Goal: Transaction & Acquisition: Purchase product/service

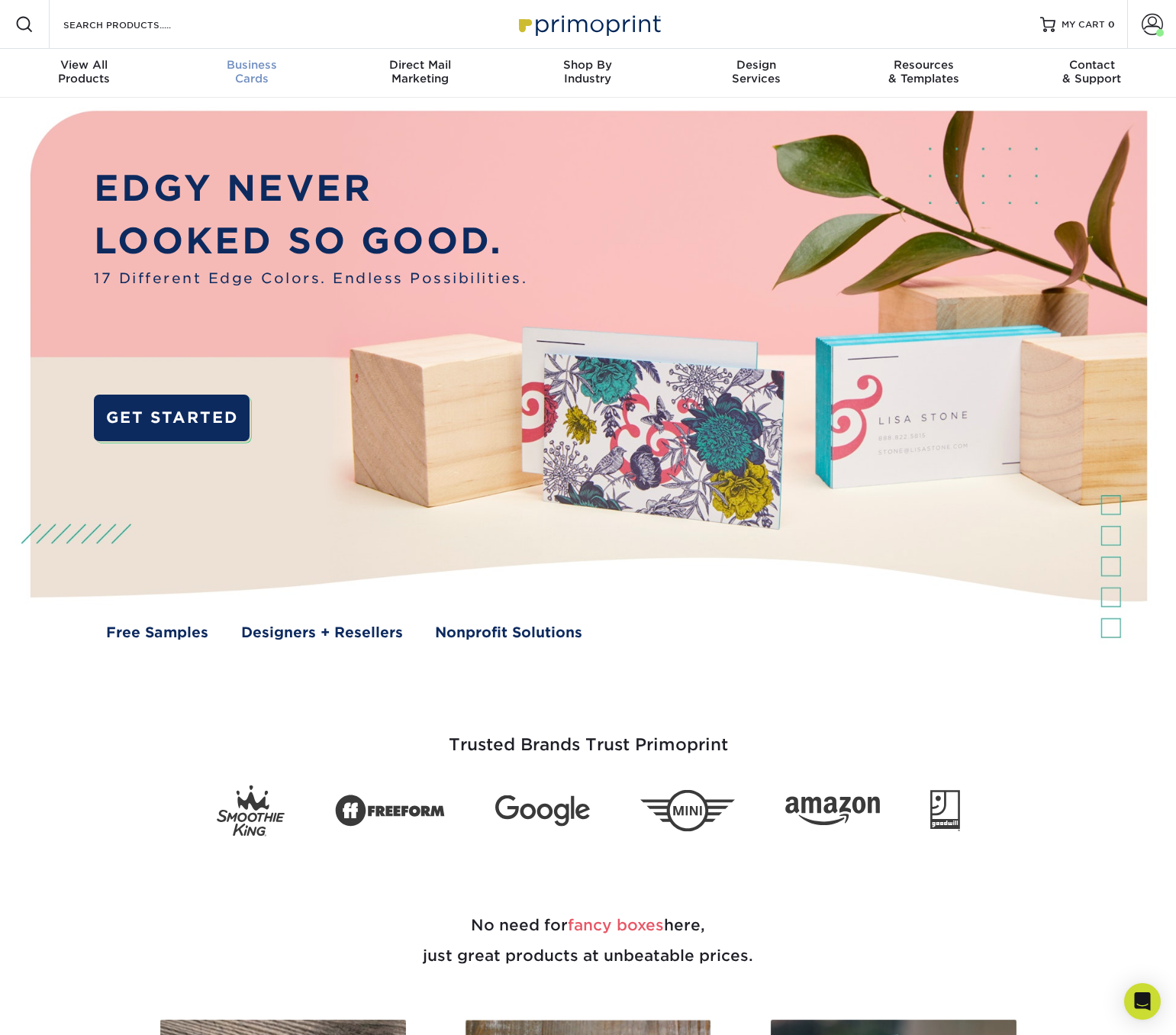
click at [247, 70] on span "Business" at bounding box center [252, 64] width 168 height 14
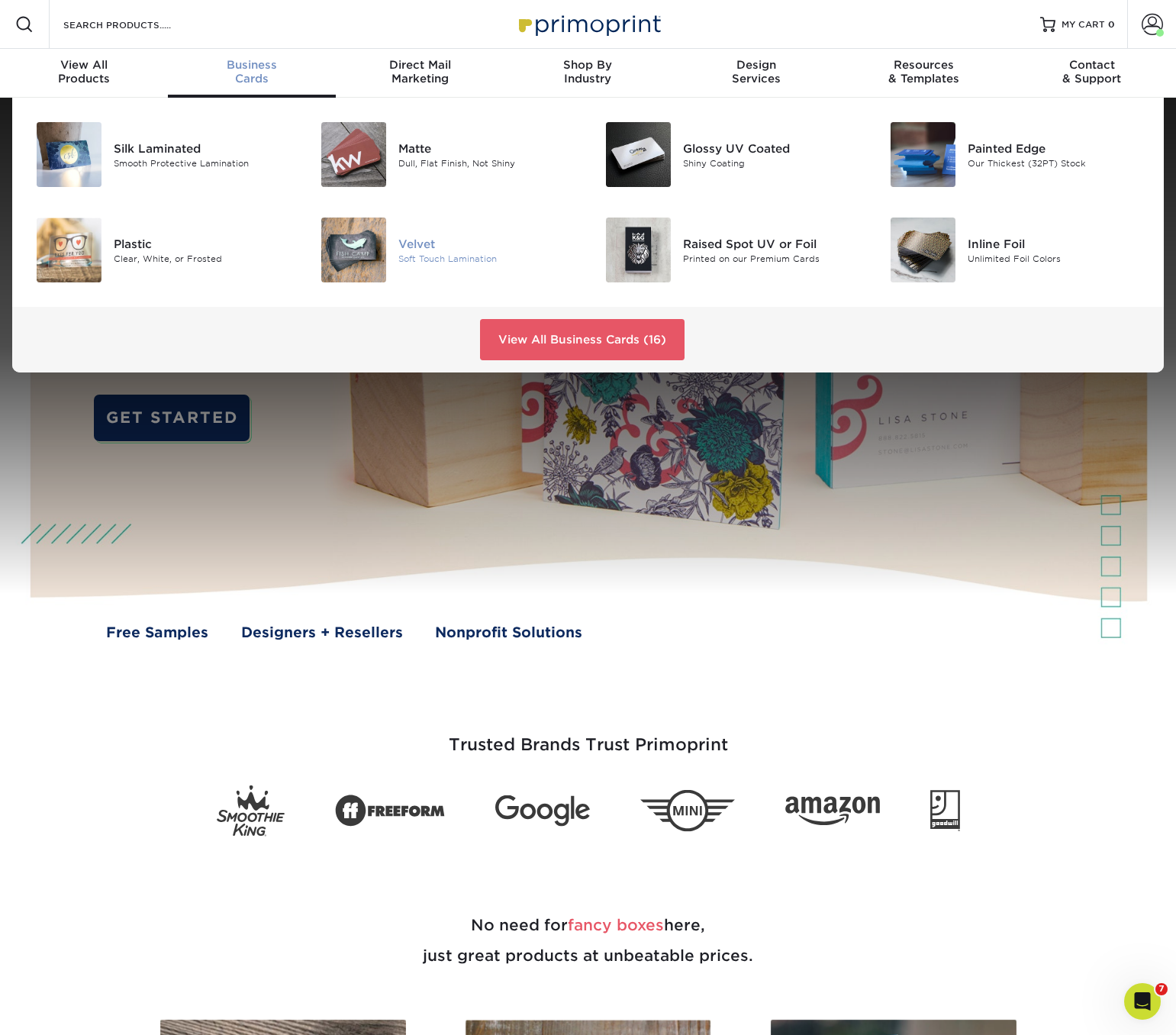
click at [376, 254] on img at bounding box center [353, 250] width 65 height 65
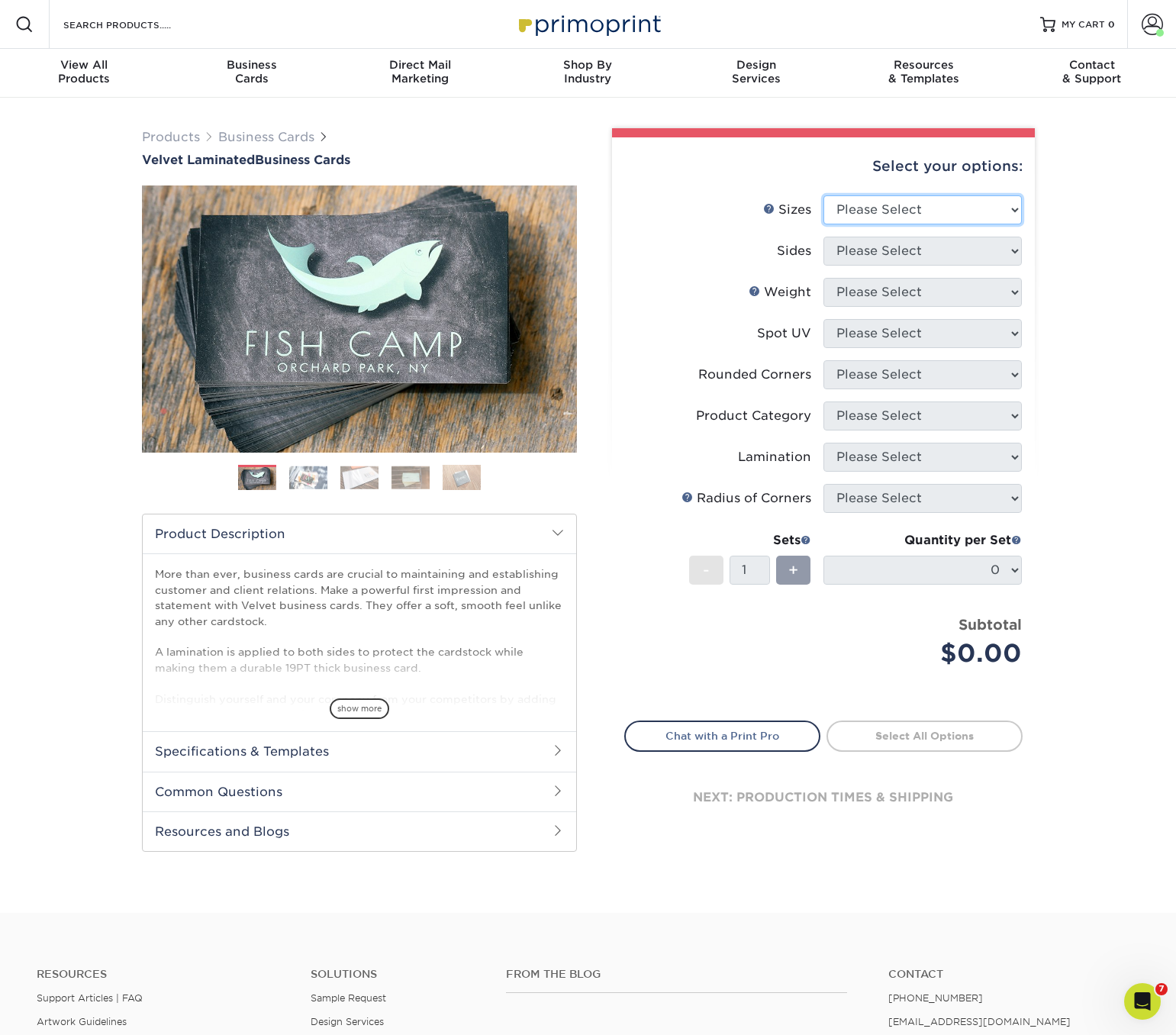
click at [864, 203] on select "Please Select 1.5" x 3.5" - Mini 1.75" x 3.5" - Mini 2" x 2" - Square 2" x 3" -…" at bounding box center [923, 210] width 199 height 29
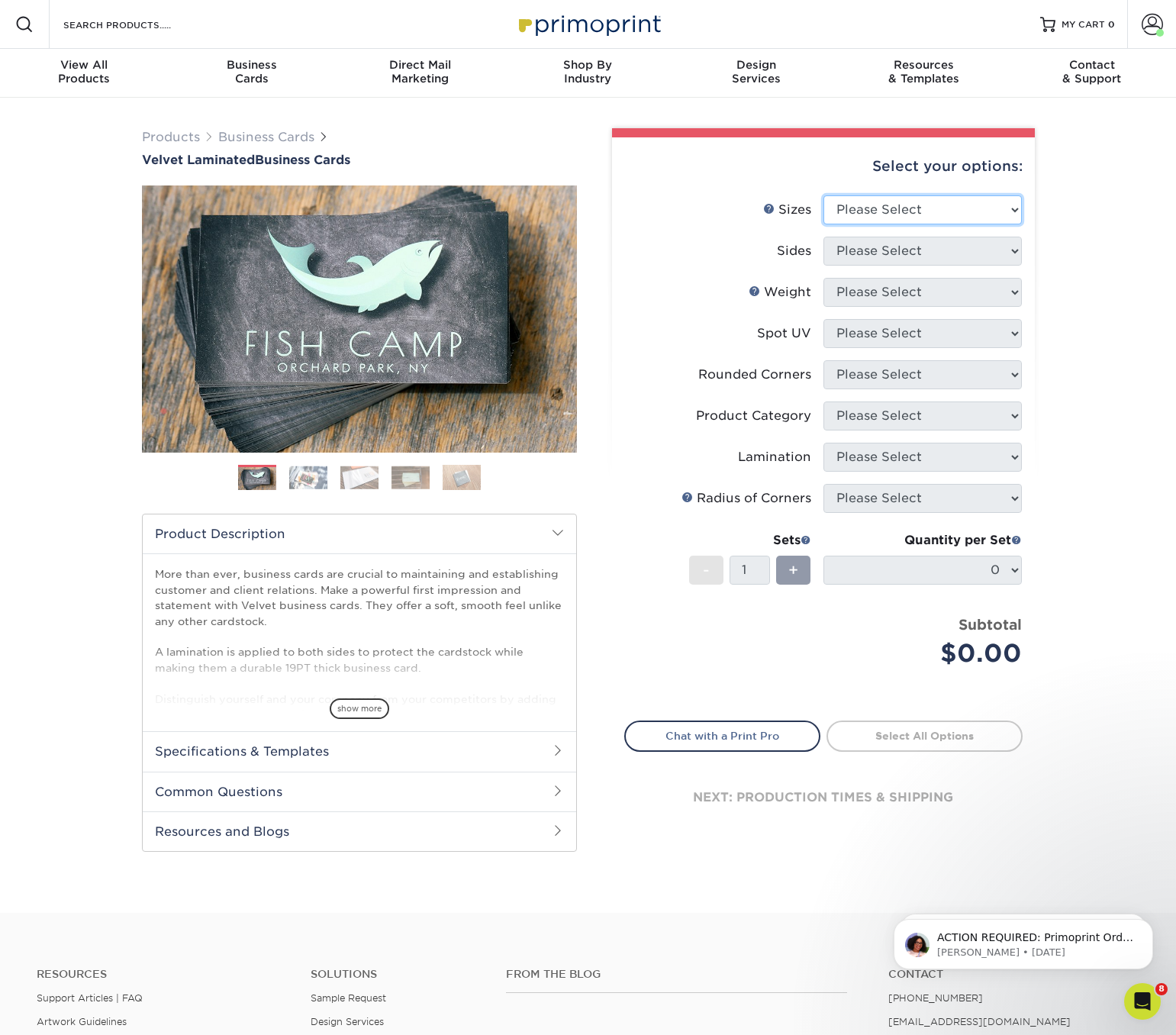
select select "2.00x3.50"
click at [824, 195] on select "Please Select 1.5" x 3.5" - Mini 1.75" x 3.5" - Mini 2" x 2" - Square 2" x 3" -…" at bounding box center [923, 210] width 199 height 29
click at [841, 251] on select "Please Select Print Both Sides Print Front Only" at bounding box center [923, 251] width 199 height 29
select select "13abbda7-1d64-4f25-8bb2-c179b224825d"
click at [824, 237] on select "Please Select Print Both Sides Print Front Only" at bounding box center [923, 251] width 199 height 29
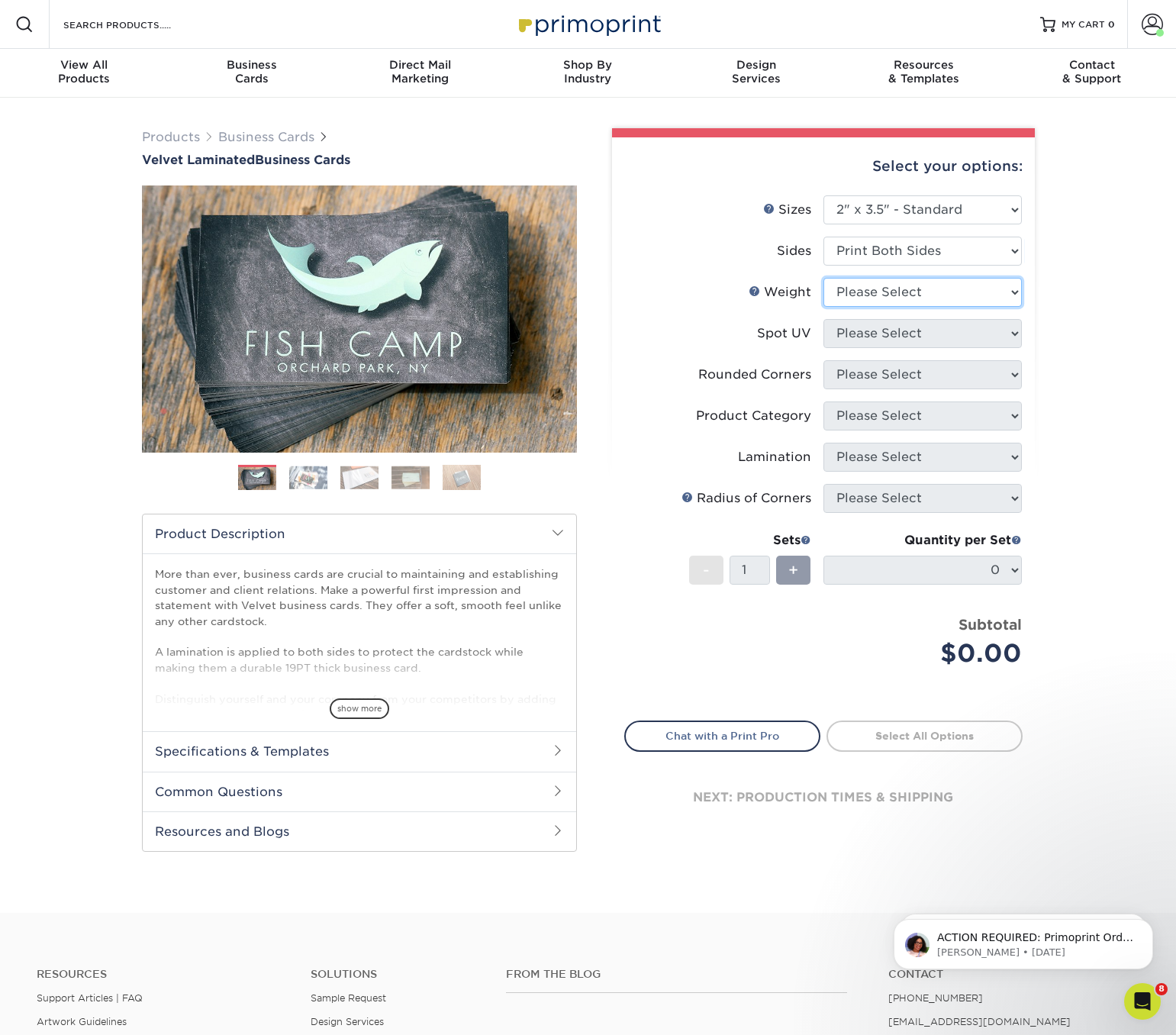
click at [857, 287] on select "Please Select 16PT" at bounding box center [923, 292] width 199 height 29
select select "16PT"
click at [824, 278] on select "Please Select 16PT" at bounding box center [923, 292] width 199 height 29
click at [865, 331] on select "Please Select No Spot UV Front and Back (Both Sides) Front Only Back Only" at bounding box center [923, 334] width 199 height 29
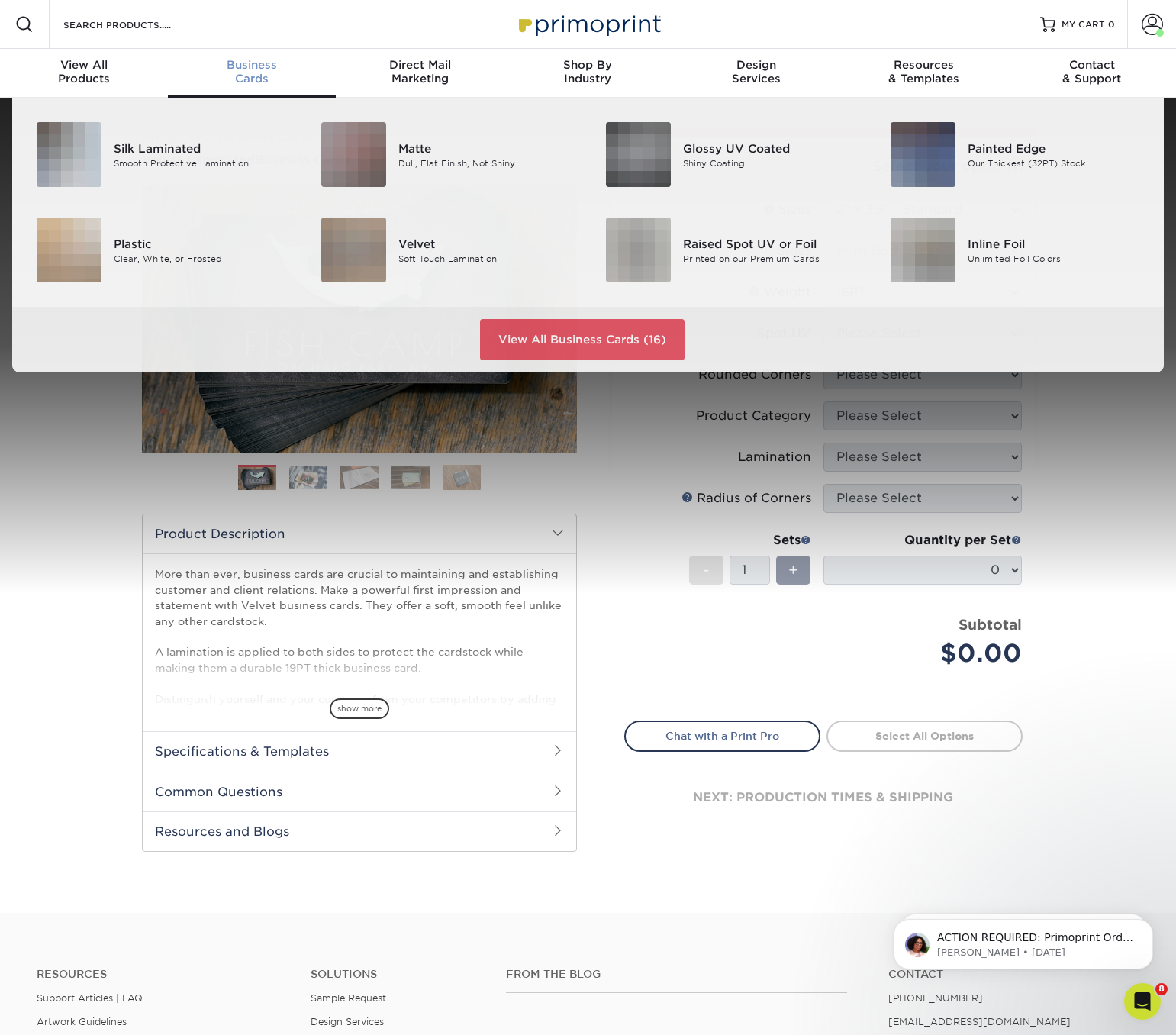
click at [258, 66] on span "Business" at bounding box center [252, 64] width 168 height 14
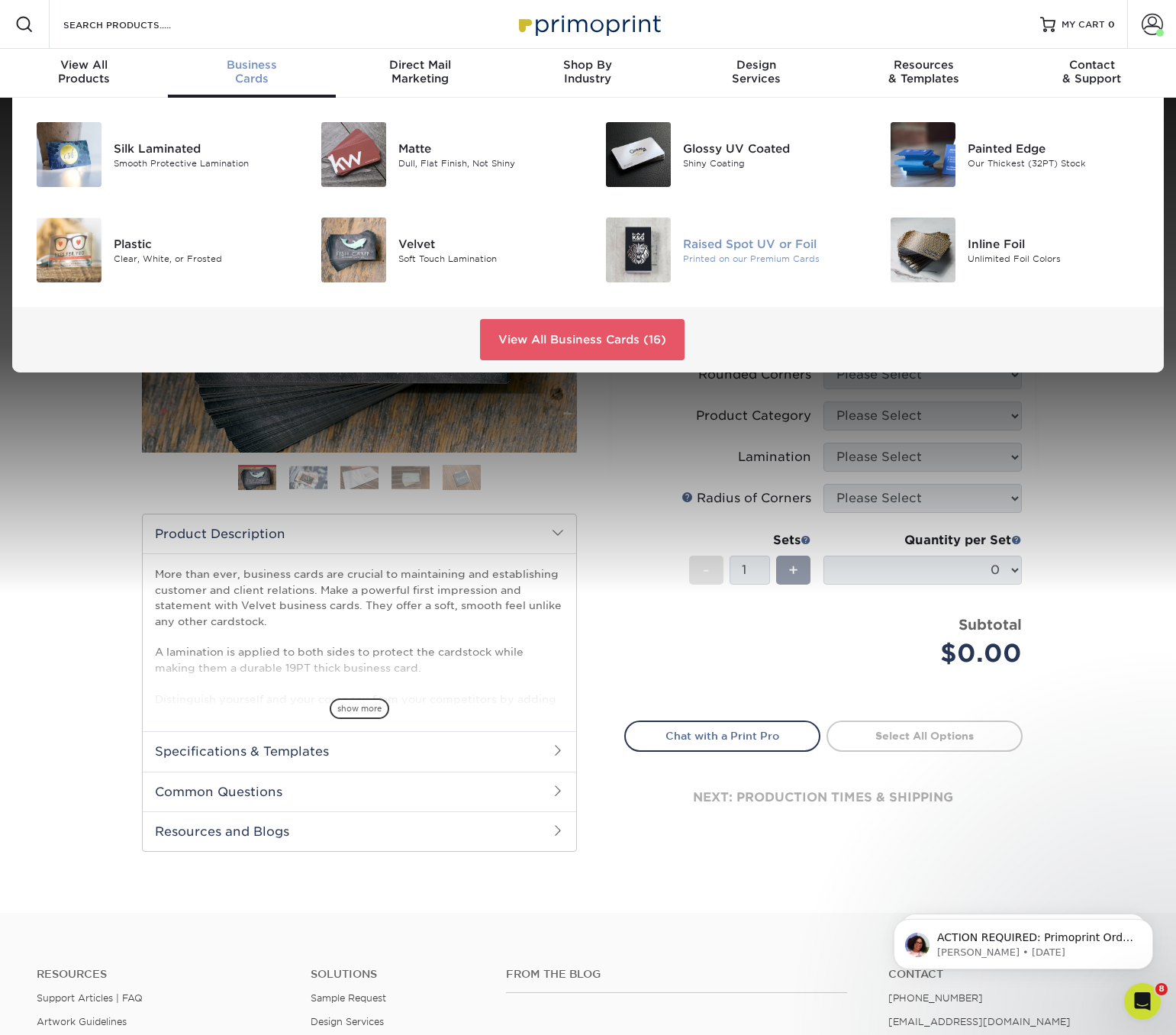
click at [640, 245] on img at bounding box center [638, 250] width 65 height 65
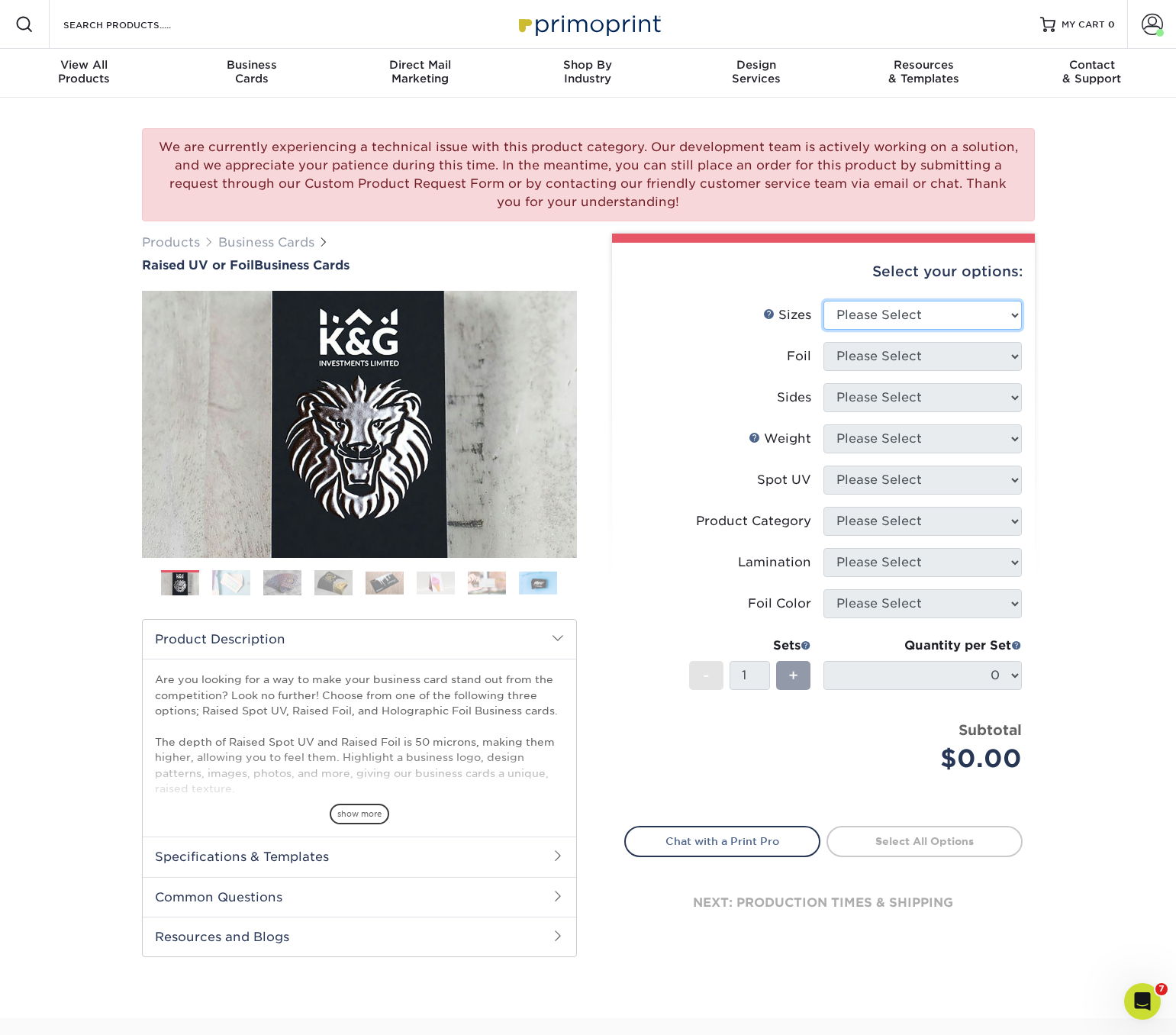
click at [892, 313] on select "Please Select 2" x 3.5" - Standard" at bounding box center [923, 315] width 199 height 29
select select "2.00x3.50"
click at [824, 301] on select "Please Select 2" x 3.5" - Standard" at bounding box center [923, 315] width 199 height 29
click at [881, 352] on select "Please Select No Yes" at bounding box center [923, 356] width 199 height 29
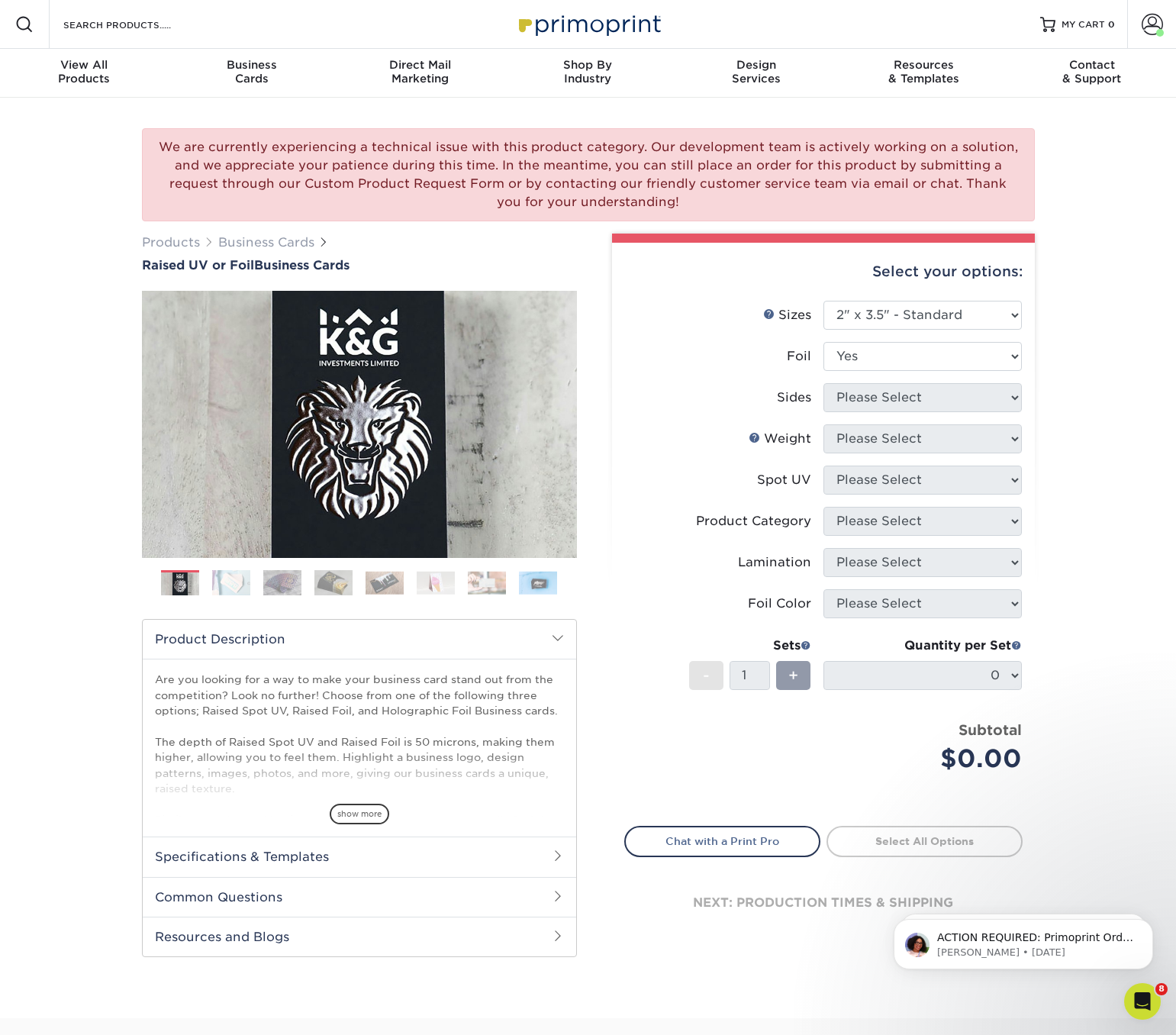
click at [824, 342] on select "Please Select No Yes" at bounding box center [923, 356] width 199 height 29
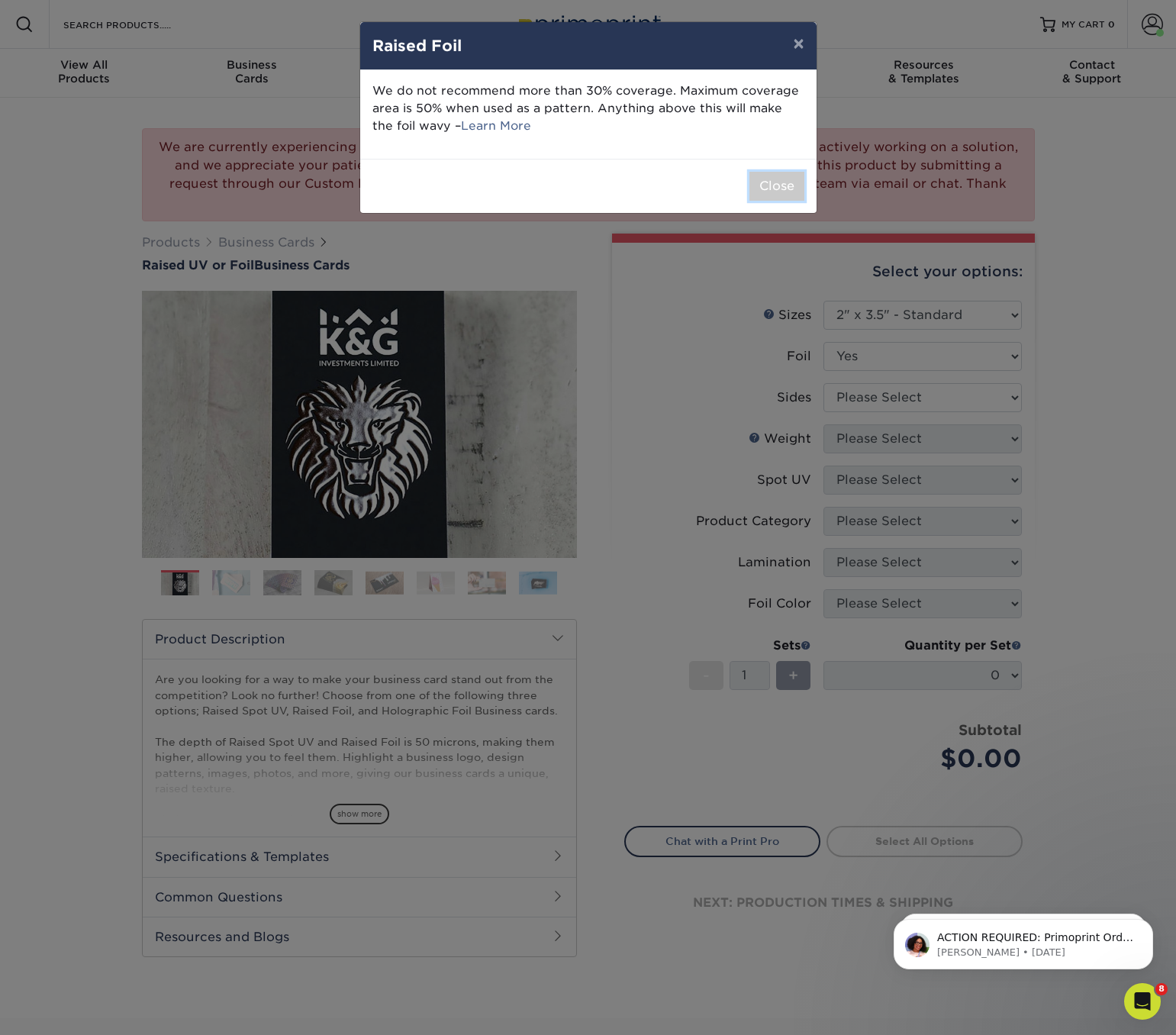
drag, startPoint x: 768, startPoint y: 179, endPoint x: 798, endPoint y: 219, distance: 50.0
click at [769, 180] on button "Close" at bounding box center [777, 187] width 55 height 29
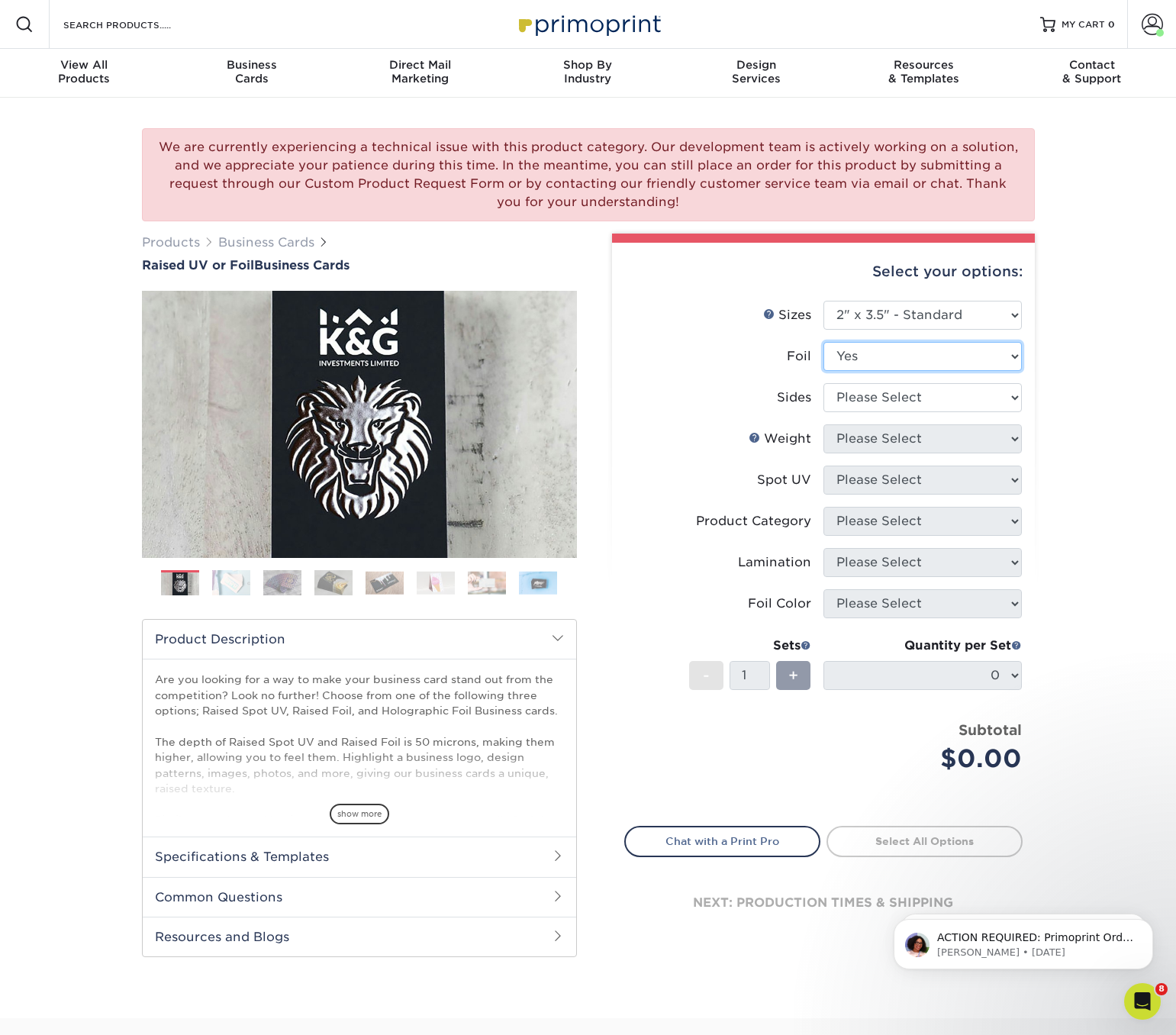
click at [847, 352] on select "Please Select No Yes" at bounding box center [923, 356] width 199 height 29
select select "0"
click at [824, 342] on select "Please Select No Yes" at bounding box center [923, 356] width 199 height 29
click at [867, 402] on select "Please Select Print Both Sides Print Front Only" at bounding box center [923, 398] width 199 height 29
select select "13abbda7-1d64-4f25-8bb2-c179b224825d"
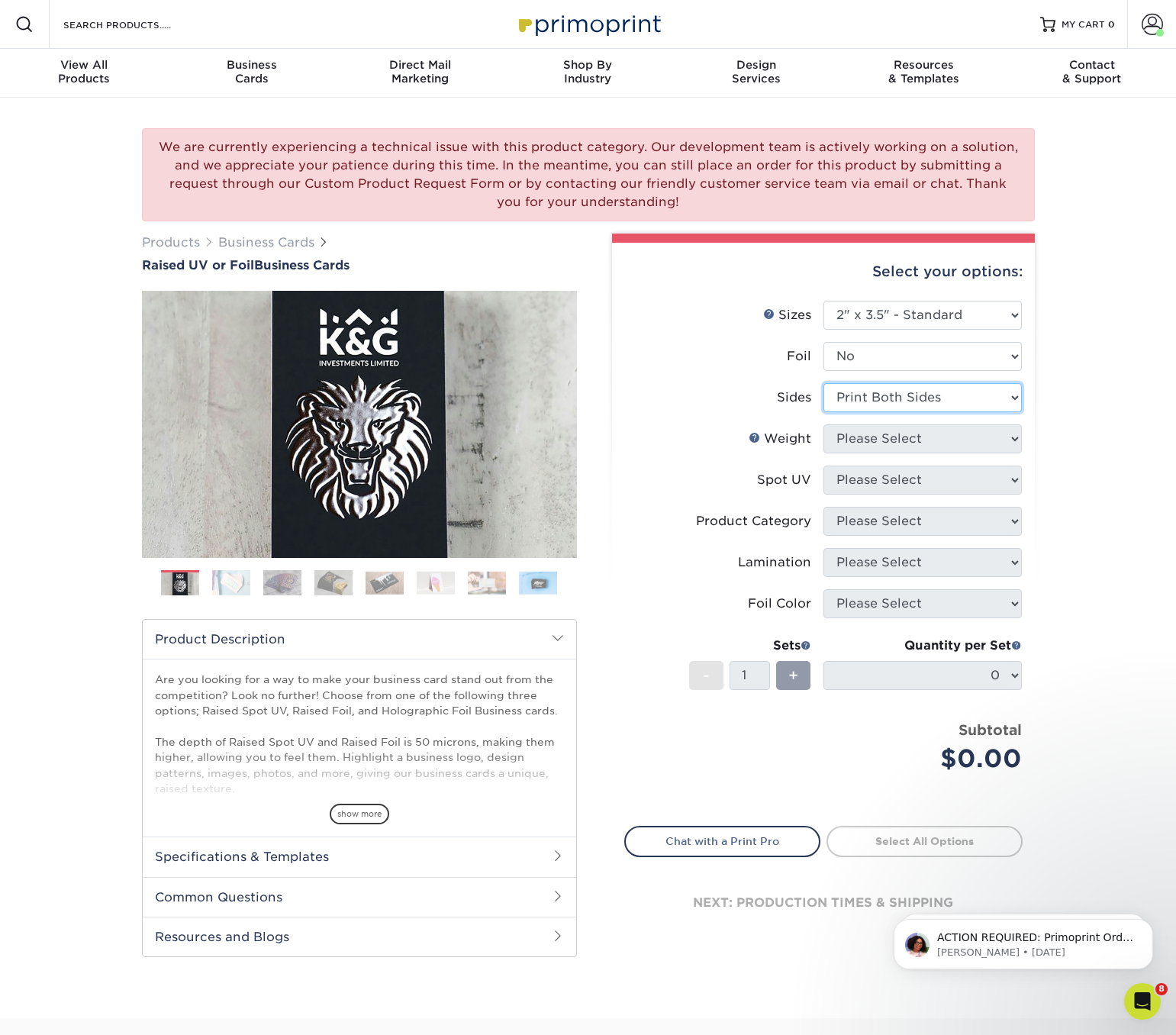
click at [824, 383] on select "Please Select Print Both Sides Print Front Only" at bounding box center [923, 398] width 199 height 29
click at [865, 443] on select "Please Select 16PT" at bounding box center [923, 439] width 199 height 29
select select "16PT"
click at [824, 424] on select "Please Select 16PT" at bounding box center [923, 439] width 199 height 29
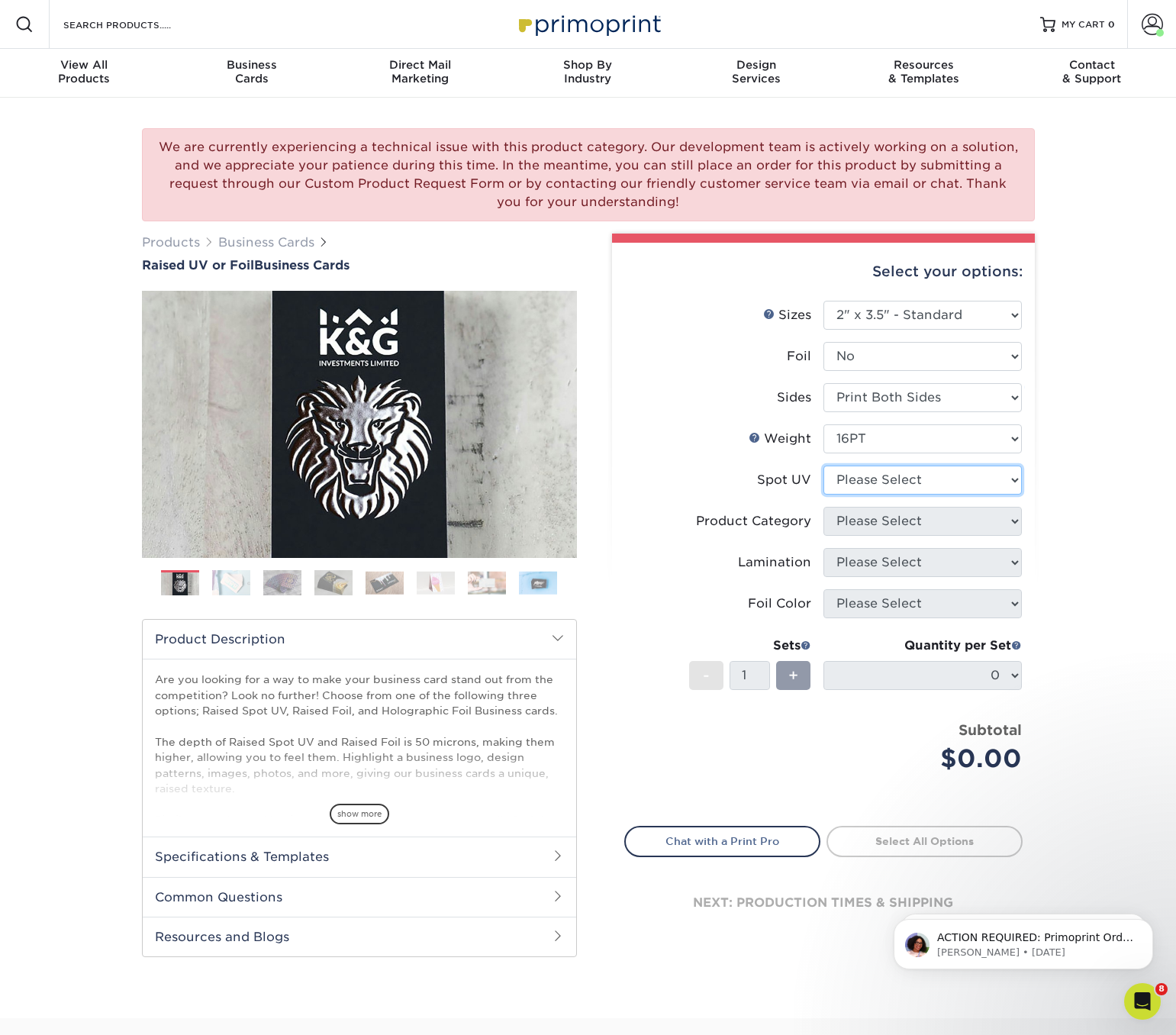
click at [862, 480] on select "Please Select No Spot UV Front Only" at bounding box center [923, 480] width 199 height 29
select select "1"
click at [824, 466] on select "Please Select No Spot UV Front Only" at bounding box center [923, 480] width 199 height 29
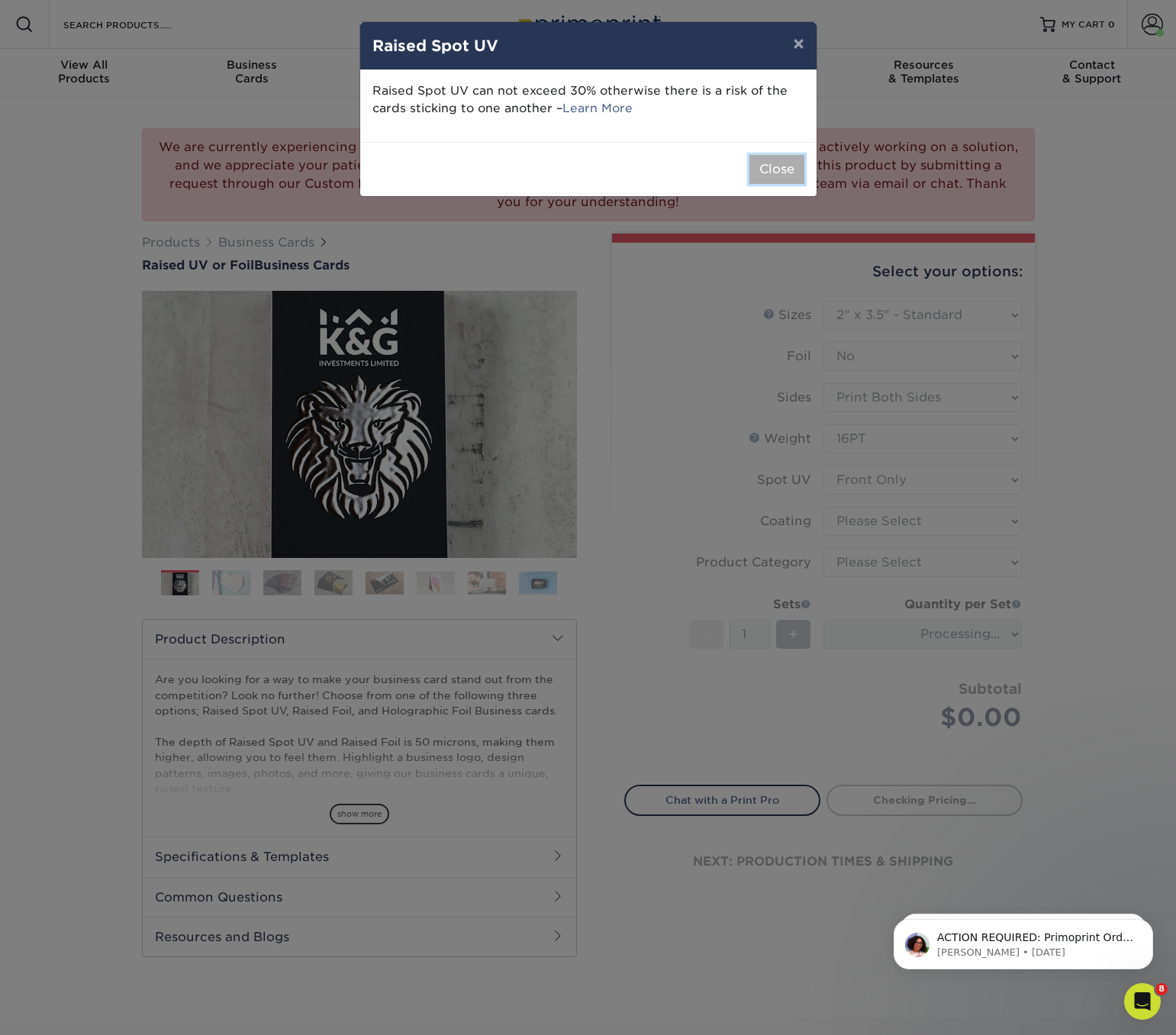
click at [779, 166] on button "Close" at bounding box center [777, 170] width 55 height 29
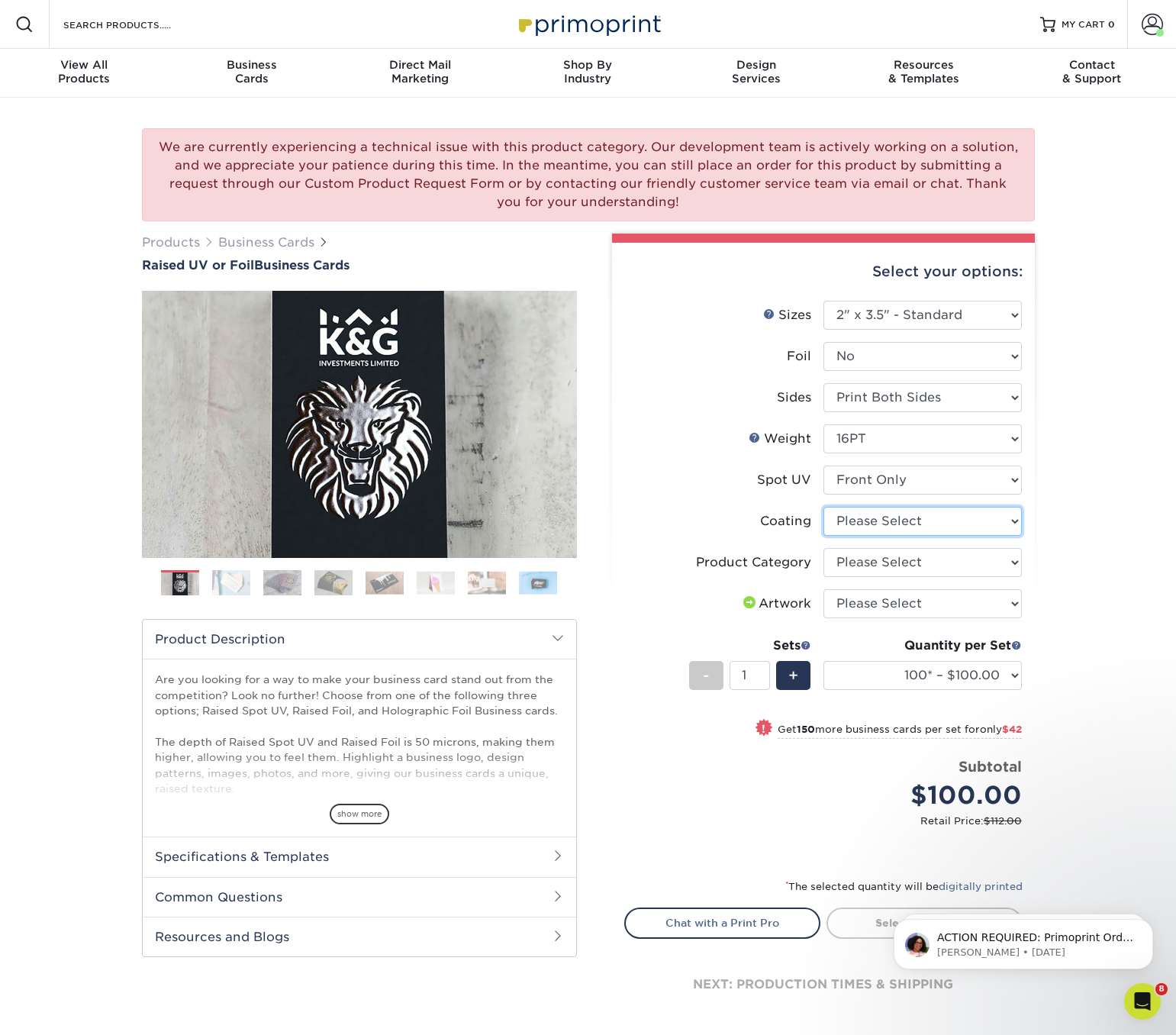
click at [861, 517] on select at bounding box center [923, 521] width 199 height 29
select select "3e7618de-abca-4bda-9f97-8b9129e913d8"
click at [824, 507] on select at bounding box center [923, 521] width 199 height 29
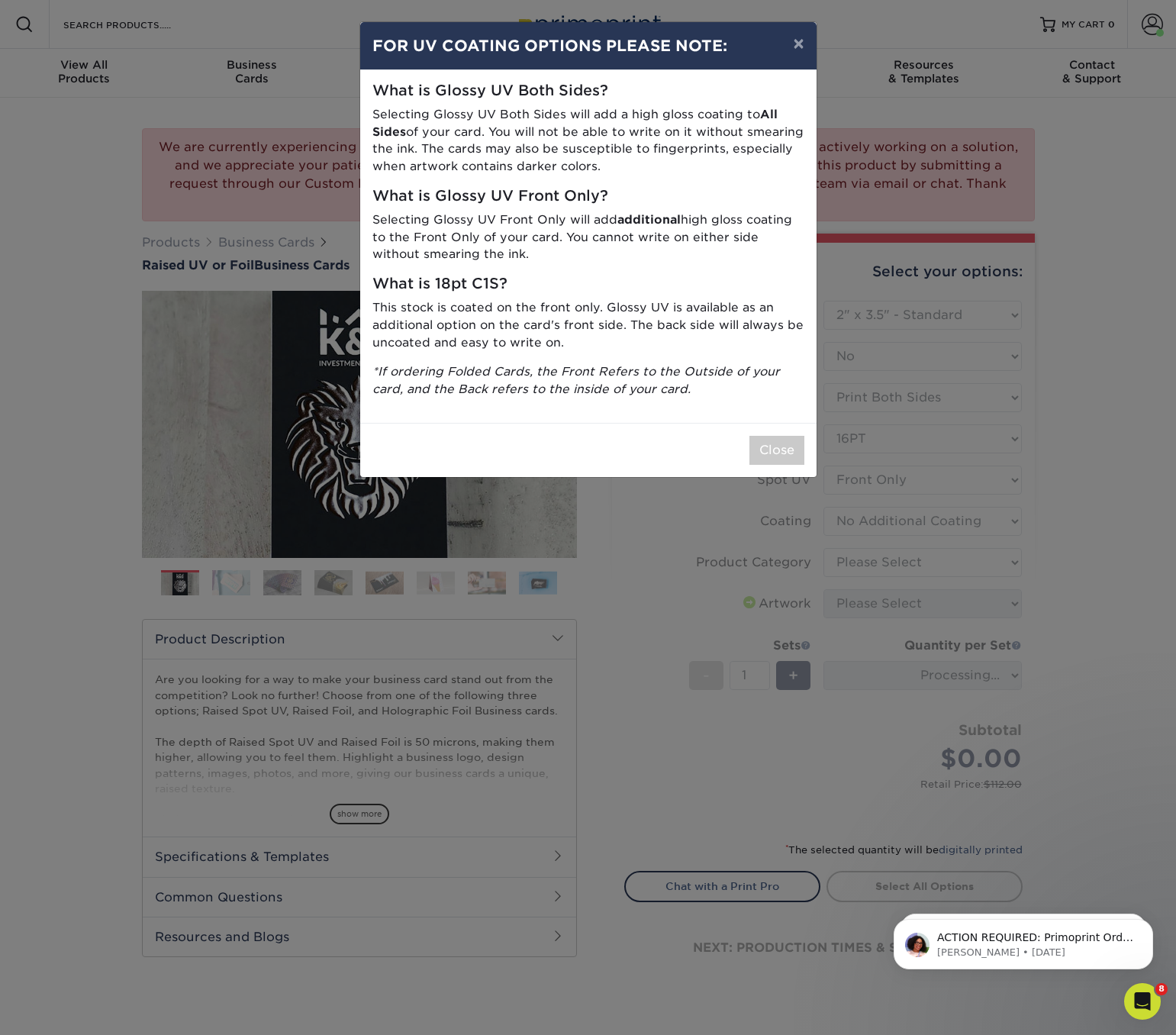
click at [855, 562] on div "× FOR UV COATING OPTIONS PLEASE NOTE: What is Glossy UV Both Sides? Selecting G…" at bounding box center [588, 517] width 1176 height 1035
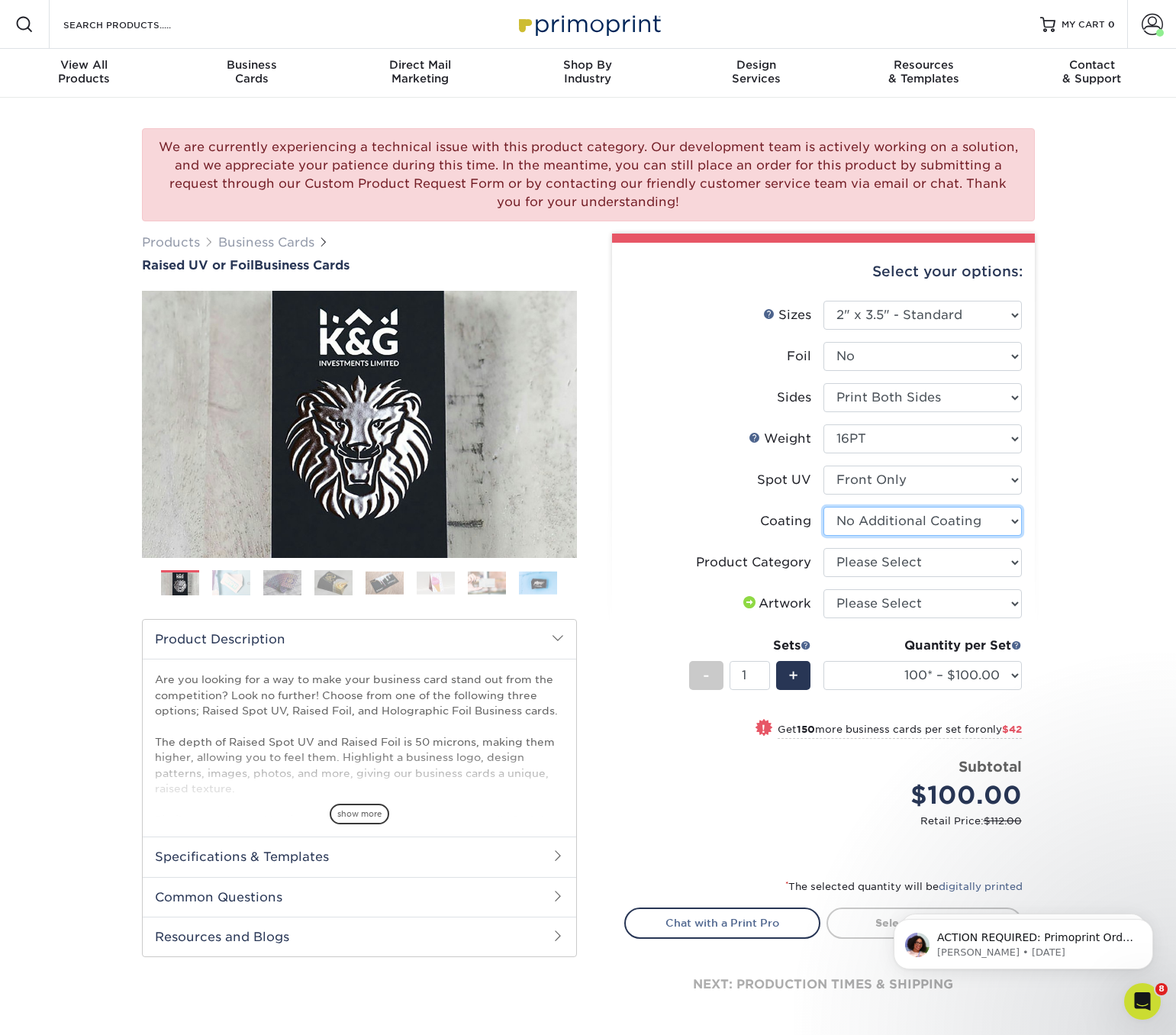
click at [868, 520] on select at bounding box center [923, 521] width 199 height 29
click at [824, 507] on select at bounding box center [923, 521] width 199 height 29
click at [855, 567] on select "Please Select Business Cards" at bounding box center [923, 563] width 199 height 29
select select "3b5148f1-0588-4f88-a218-97bcfdce65c1"
click at [824, 548] on select "Please Select Business Cards" at bounding box center [923, 563] width 199 height 29
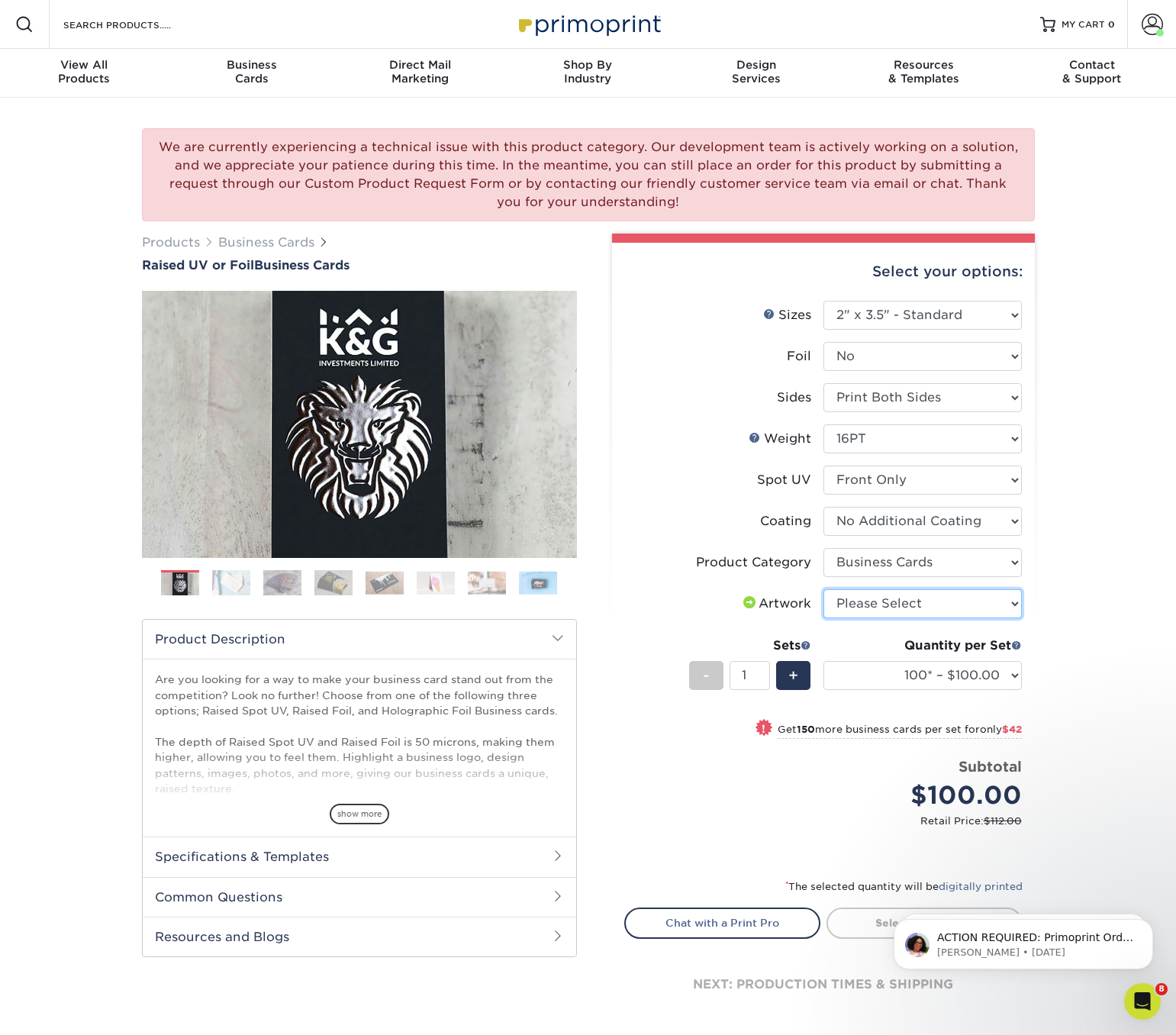
click at [873, 608] on select "Please Select I will upload files I need a design - $100" at bounding box center [923, 604] width 199 height 29
select select "upload"
click at [824, 589] on select "Please Select I will upload files I need a design - $100" at bounding box center [923, 604] width 199 height 29
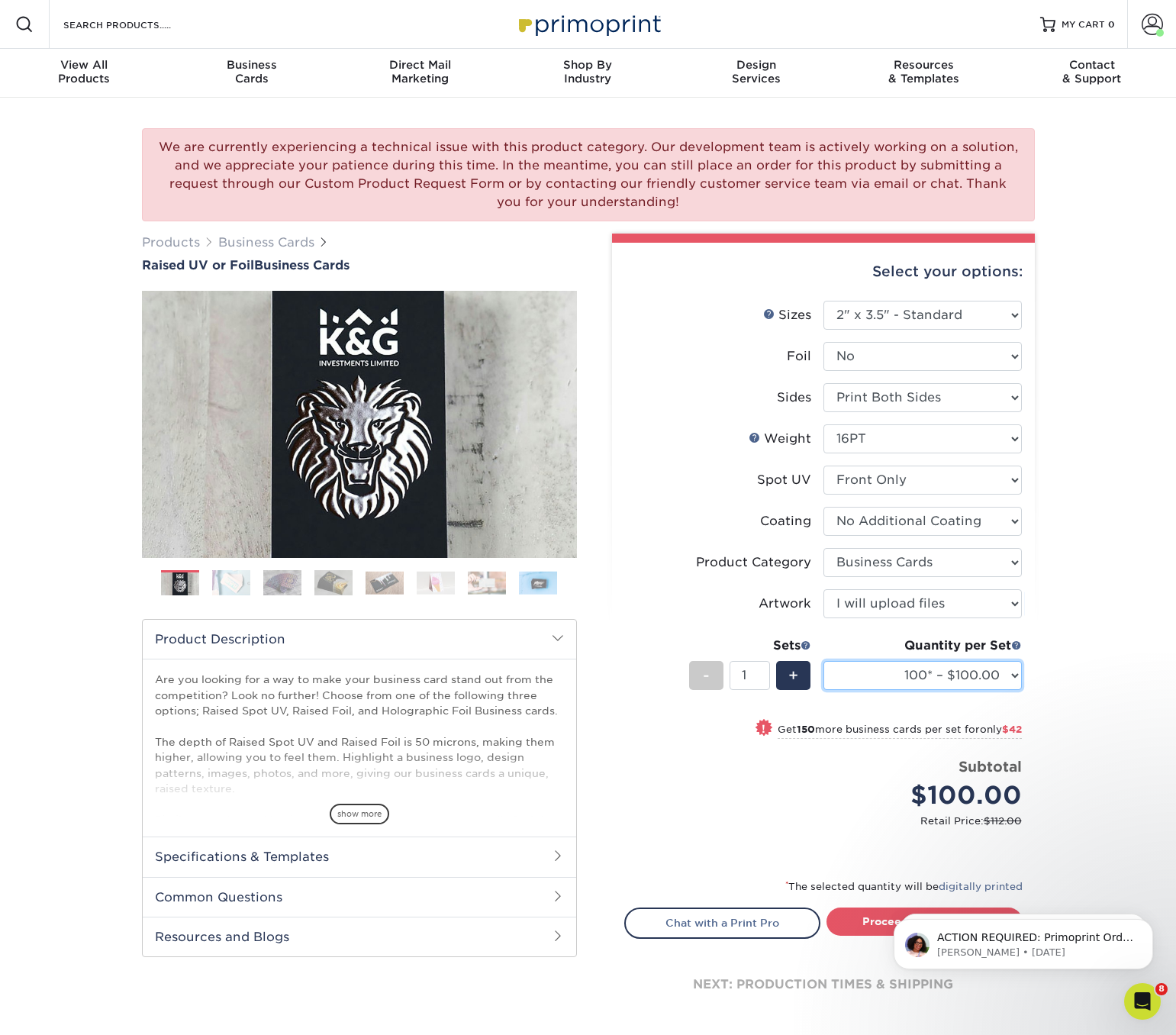
click at [892, 678] on select "100* – $100.00 250* – $142.00 500* – $192.00" at bounding box center [923, 676] width 199 height 29
select select "500* – $192.00"
click at [824, 661] on select "100* – $100.00 250* – $142.00 500* – $192.00" at bounding box center [923, 676] width 199 height 29
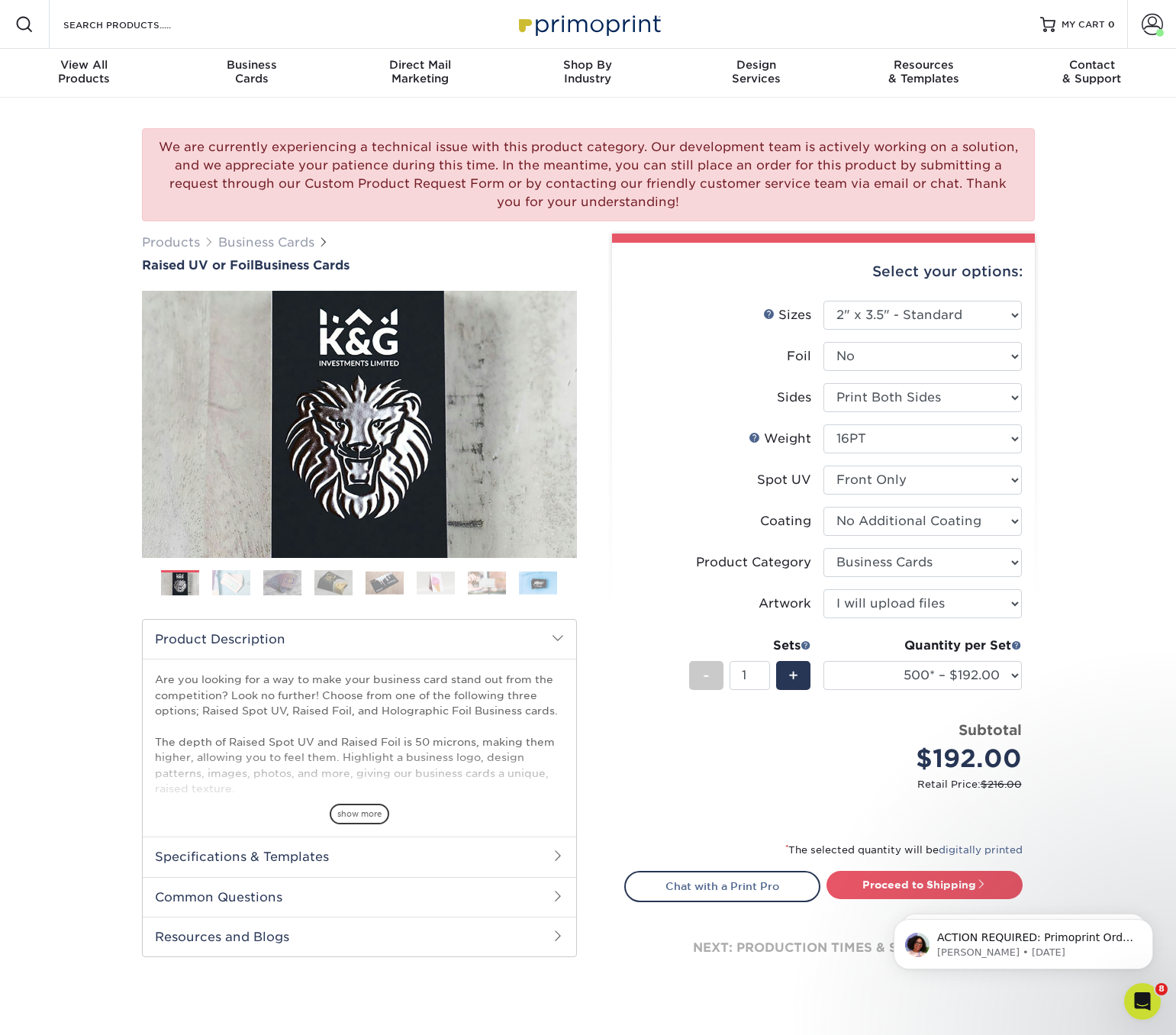
click at [1102, 467] on div "We are currently experiencing a technical issue with this product category. Our…" at bounding box center [588, 573] width 1176 height 951
click at [1158, 18] on span at bounding box center [1152, 24] width 22 height 22
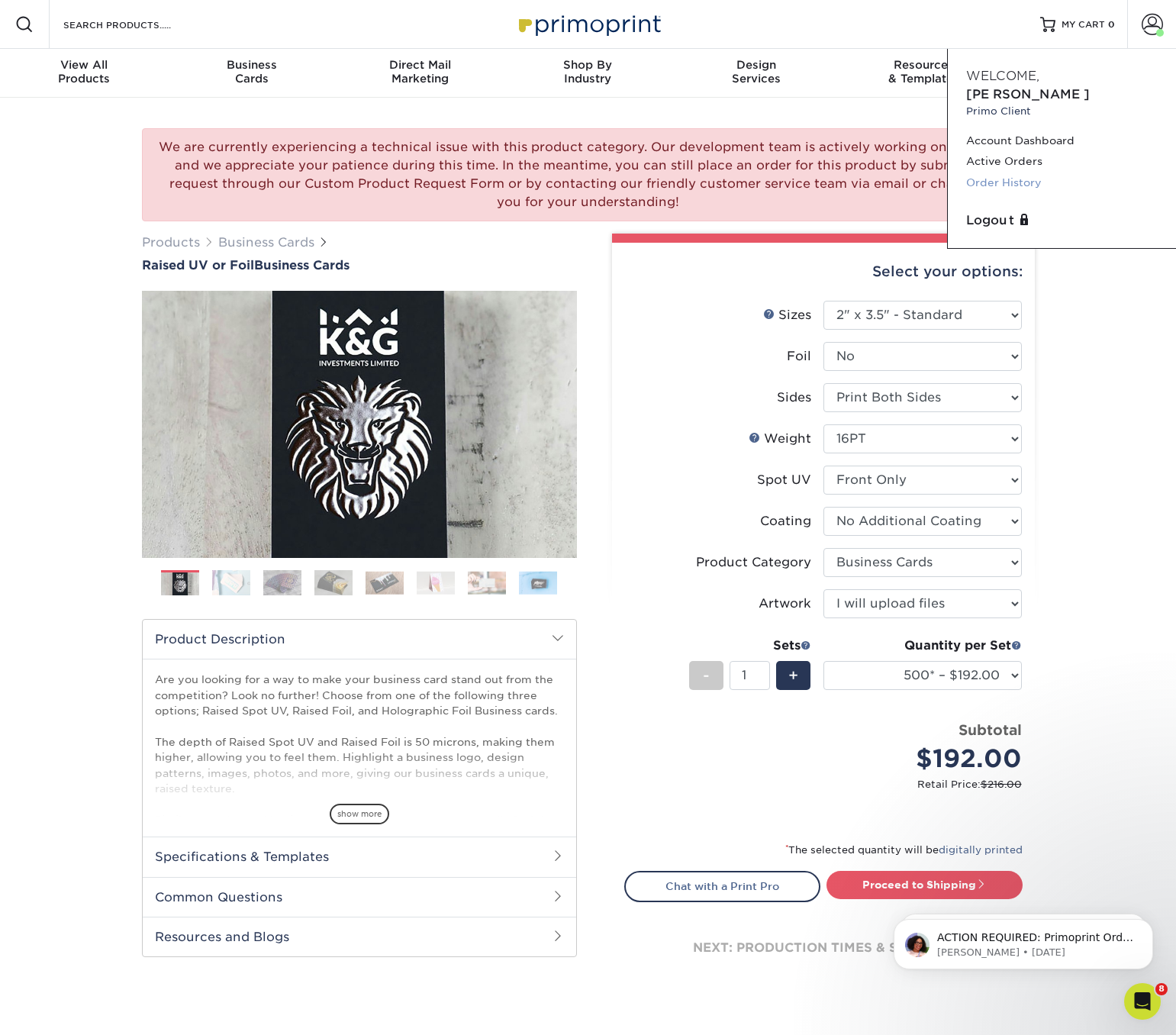
click at [1007, 172] on link "Order History" at bounding box center [1062, 183] width 191 height 21
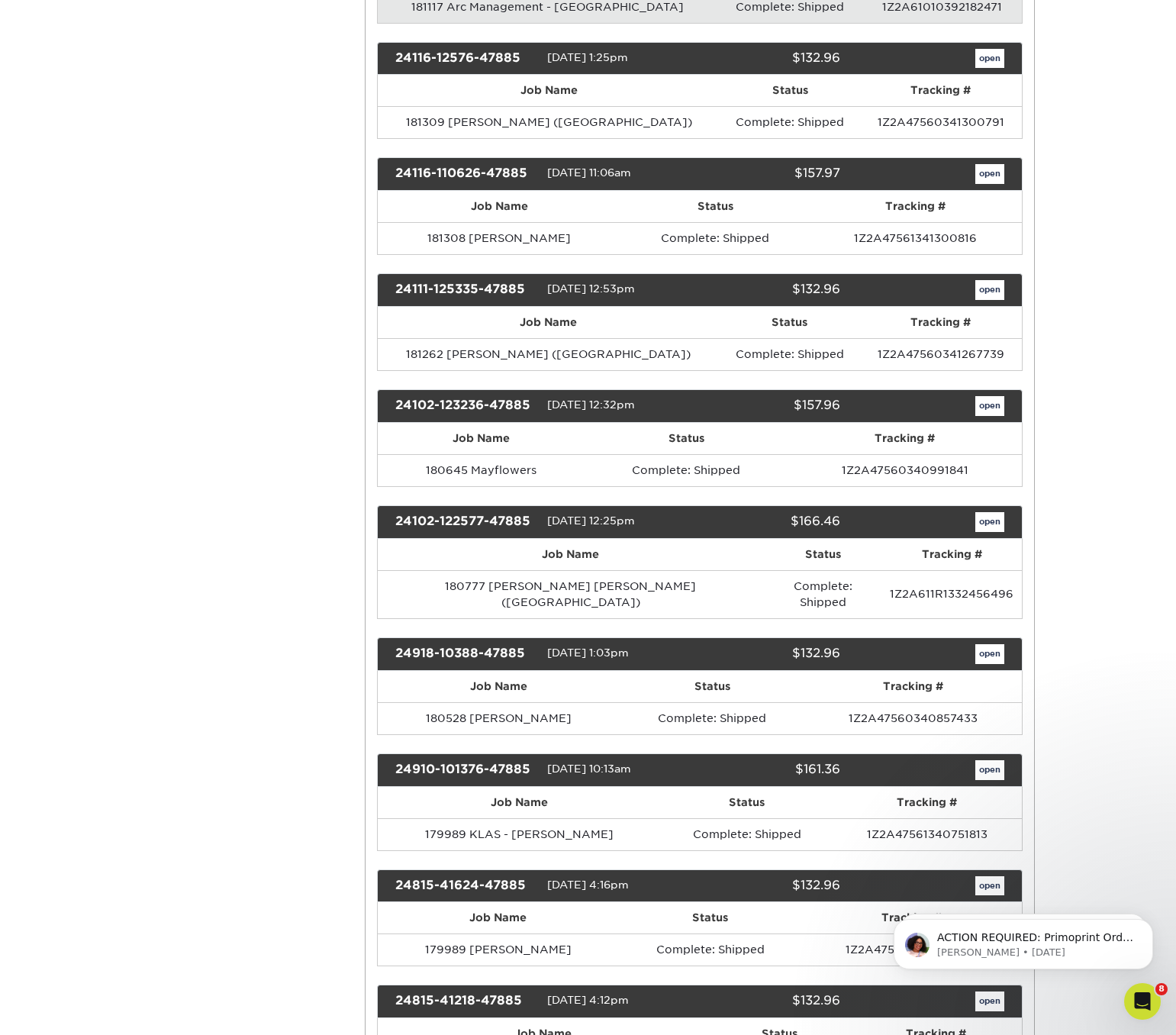
scroll to position [1776, 0]
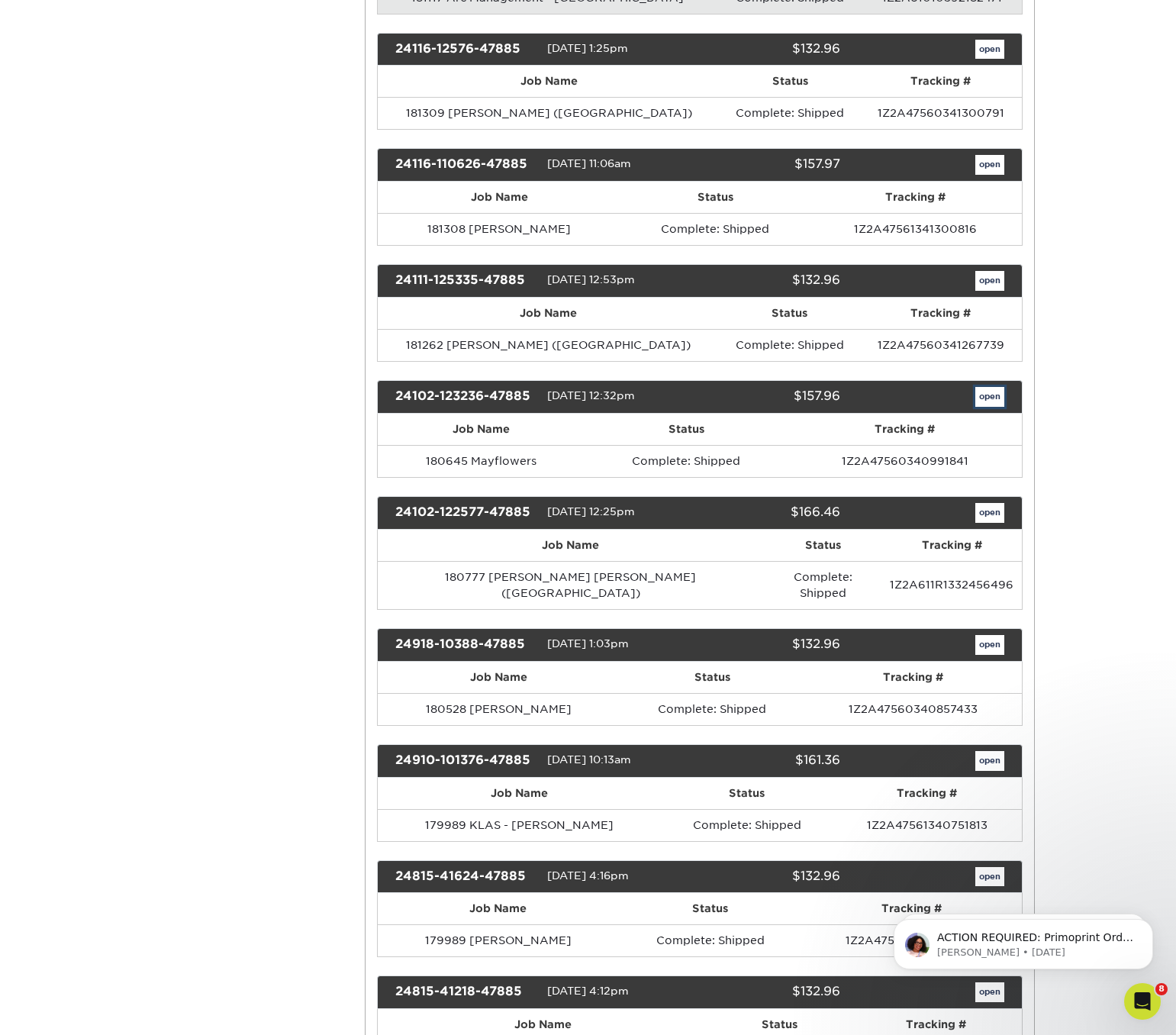
click at [979, 400] on link "open" at bounding box center [990, 396] width 29 height 20
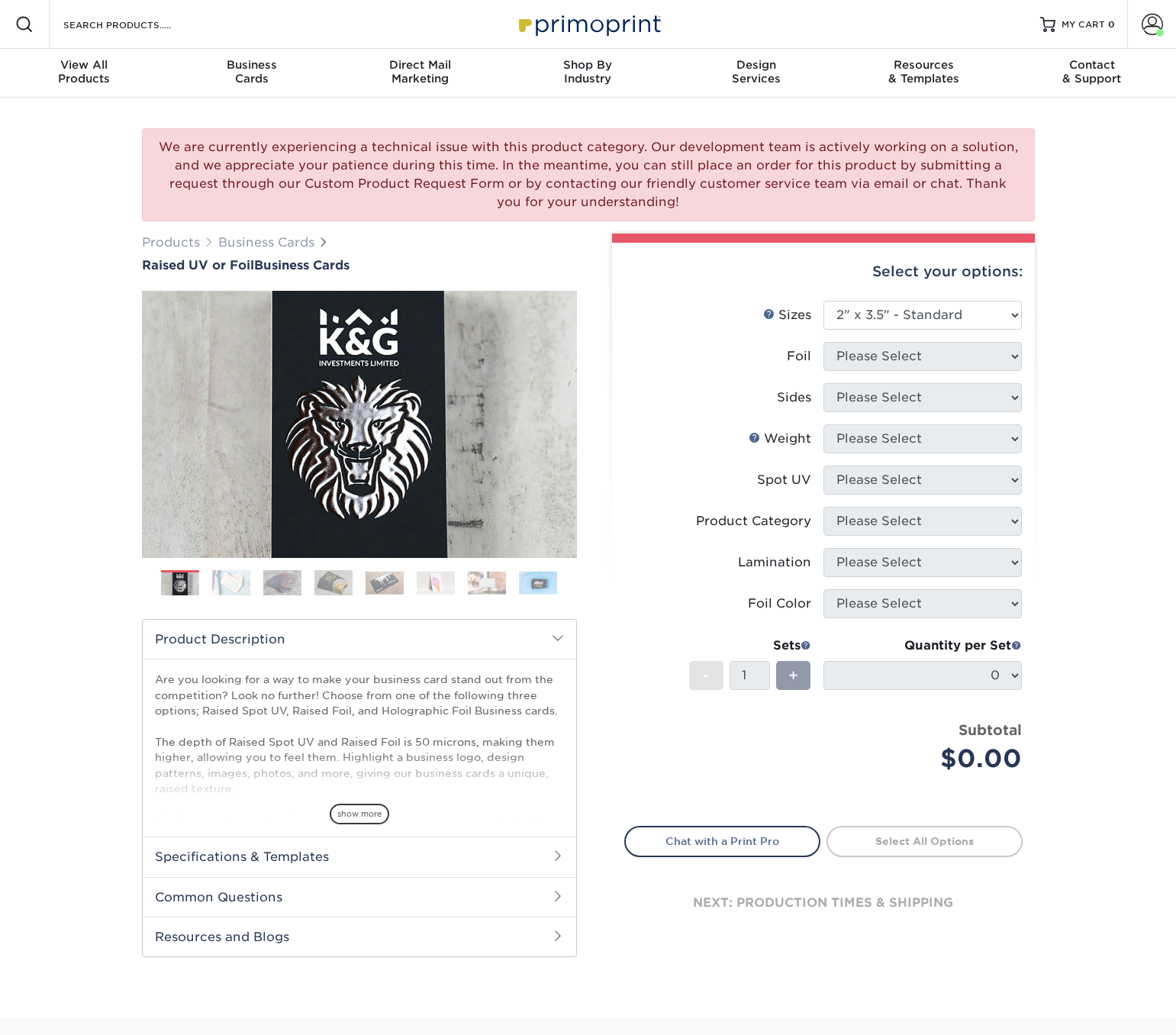
select select "2.00x3.50"
click at [1154, 26] on span at bounding box center [1152, 24] width 22 height 22
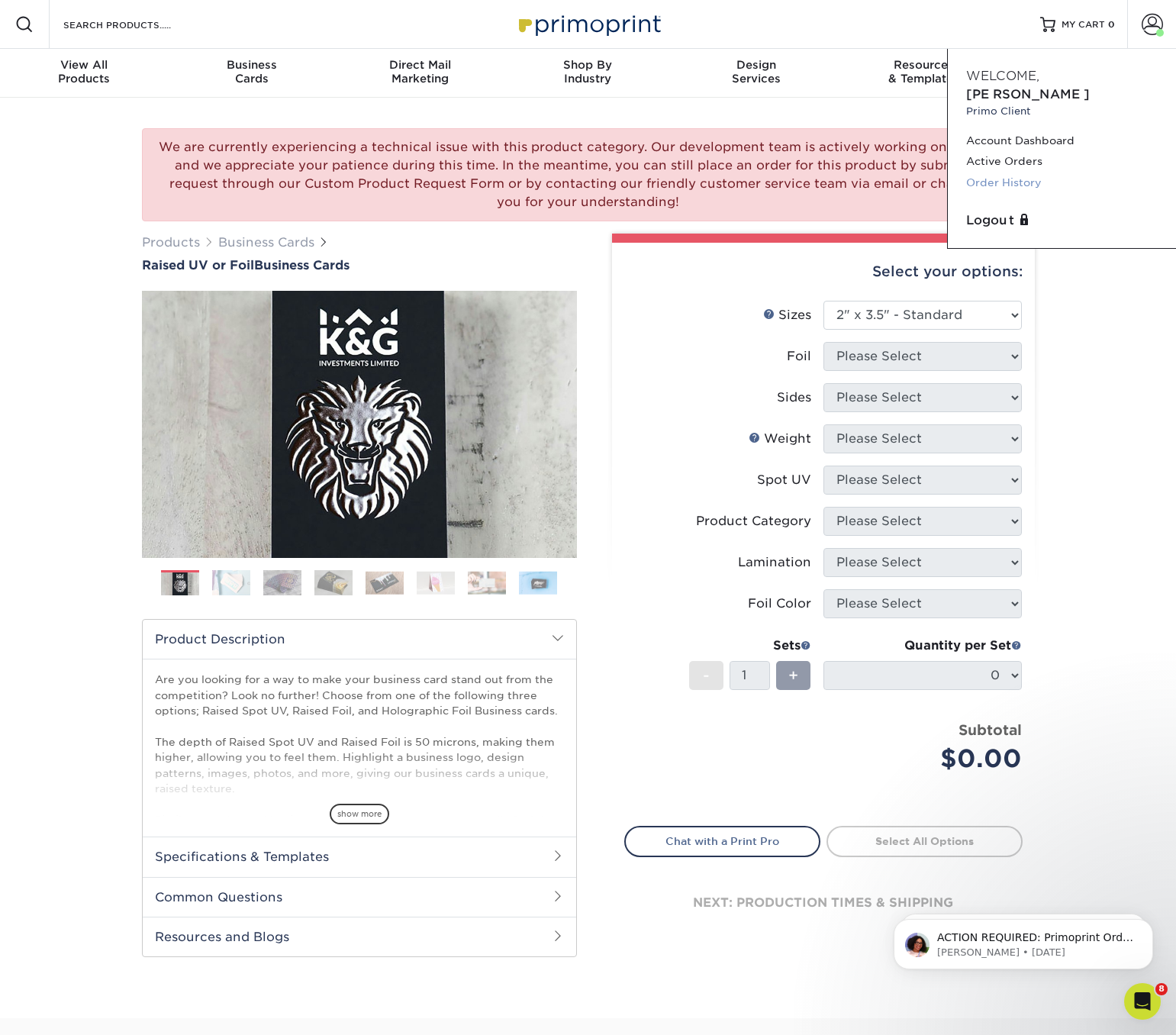
click at [1002, 172] on link "Order History" at bounding box center [1062, 183] width 191 height 21
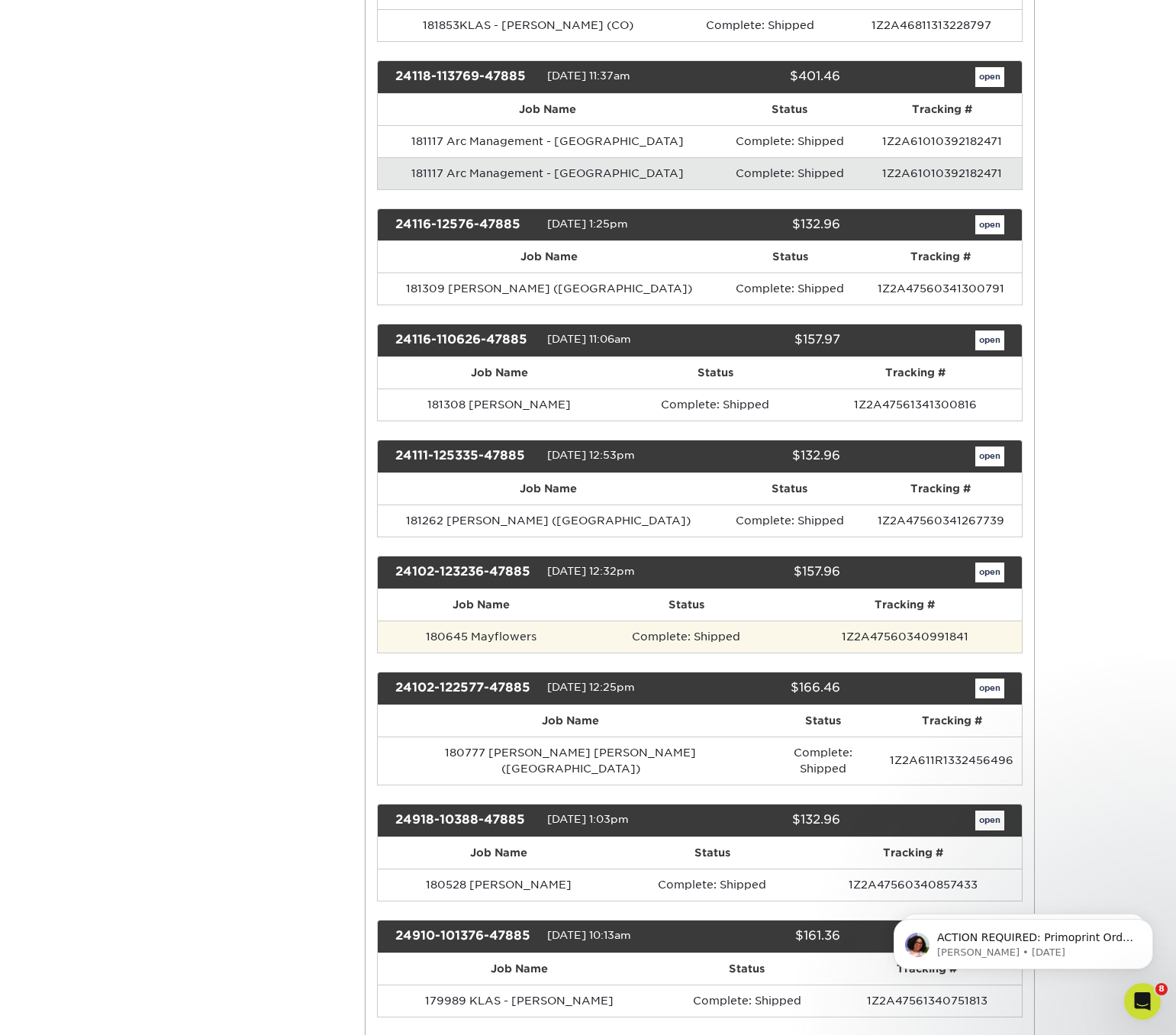
scroll to position [1599, 0]
